Goal: Entertainment & Leisure: Consume media (video, audio)

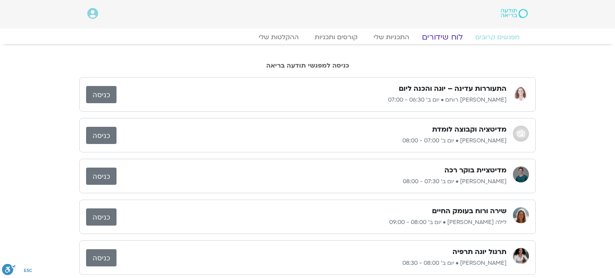
click at [440, 39] on link "לוח שידורים" at bounding box center [442, 37] width 60 height 10
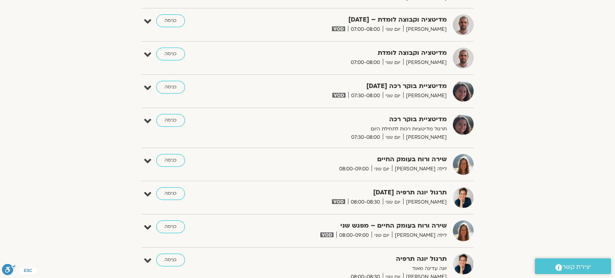
scroll to position [176, 0]
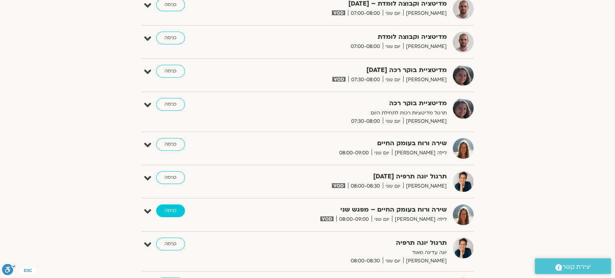
click at [176, 210] on link "כניסה" at bounding box center [170, 211] width 29 height 13
